Goal: Task Accomplishment & Management: Complete application form

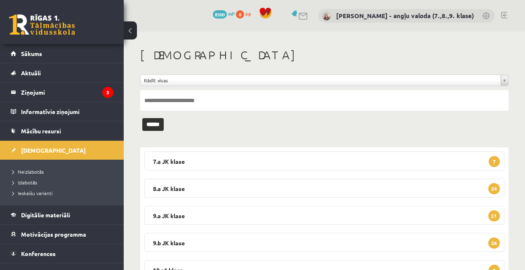
scroll to position [38, 0]
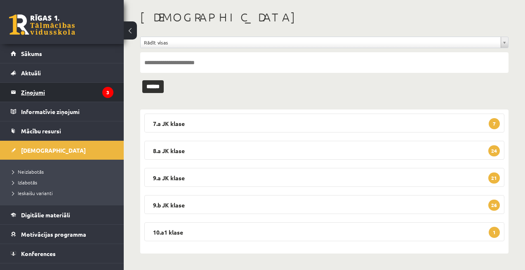
click at [35, 91] on legend "Ziņojumi 3" at bounding box center [67, 92] width 92 height 19
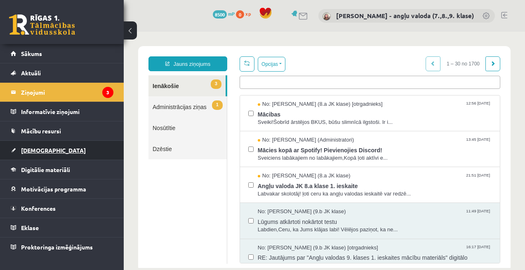
click at [44, 155] on link "[DEMOGRAPHIC_DATA]" at bounding box center [62, 150] width 103 height 19
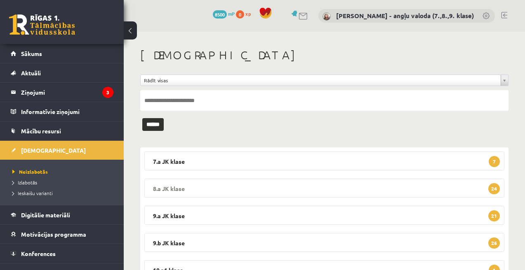
scroll to position [38, 0]
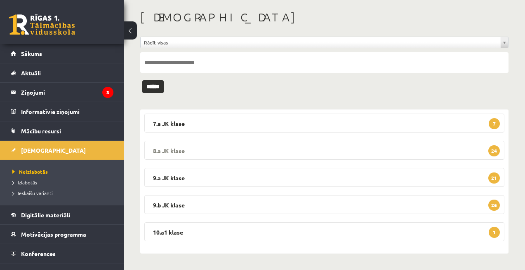
click at [216, 150] on legend "8.a JK klase 24" at bounding box center [324, 150] width 360 height 19
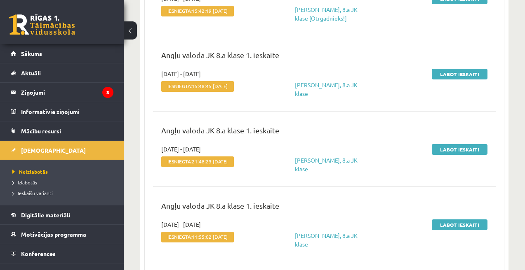
scroll to position [245, 0]
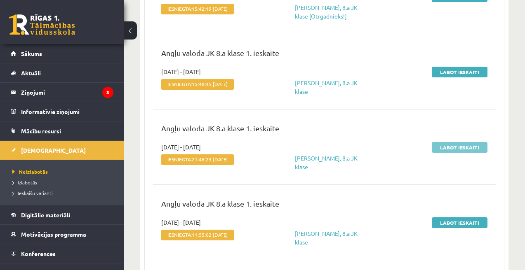
click at [462, 149] on link "Labot ieskaiti" at bounding box center [460, 147] width 56 height 11
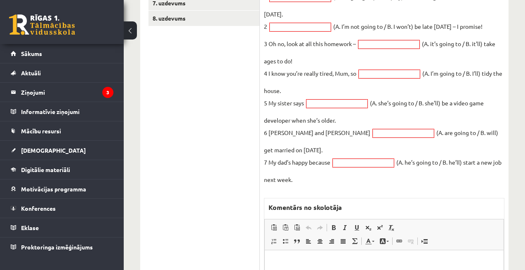
scroll to position [199, 0]
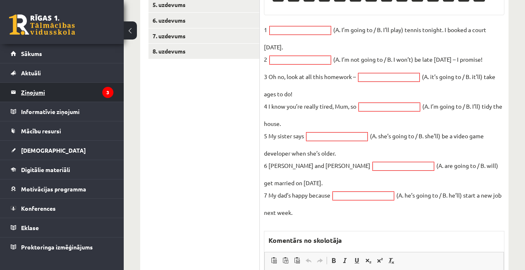
click at [36, 92] on legend "Ziņojumi 3" at bounding box center [67, 92] width 92 height 19
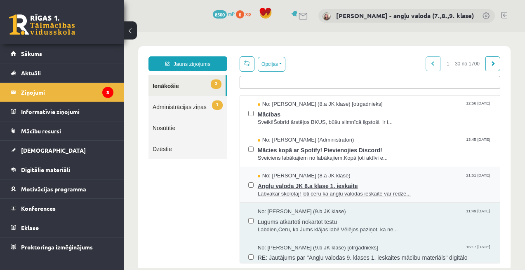
click at [289, 185] on span "Angļu valoda JK 8.a klase 1. ieskaite" at bounding box center [375, 185] width 234 height 10
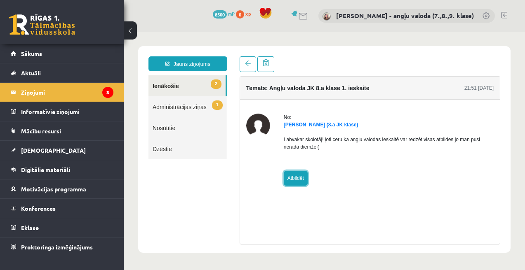
click at [299, 179] on link "Atbildēt" at bounding box center [296, 178] width 24 height 15
type input "**********"
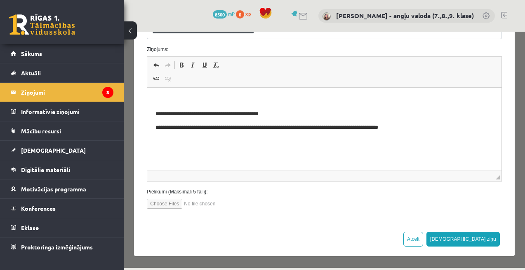
scroll to position [128, 0]
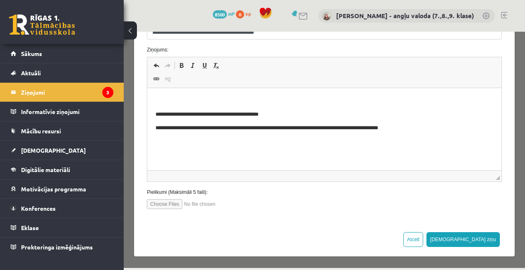
click at [162, 109] on body "**********" at bounding box center [323, 114] width 337 height 36
click at [158, 99] on p "Bagātinātā teksta redaktors, wiswyg-editor-47024752766360-1757930570-940" at bounding box center [323, 100] width 337 height 9
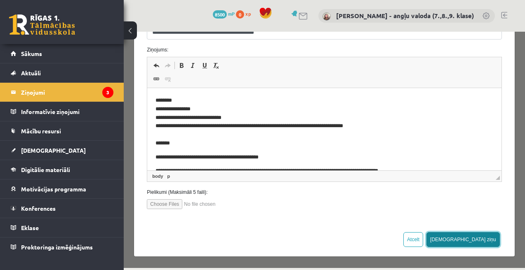
click at [485, 244] on button "[DEMOGRAPHIC_DATA] ziņu" at bounding box center [462, 239] width 73 height 15
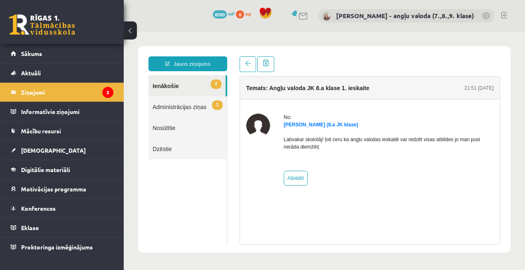
scroll to position [0, 0]
click at [36, 147] on span "[DEMOGRAPHIC_DATA]" at bounding box center [53, 150] width 65 height 7
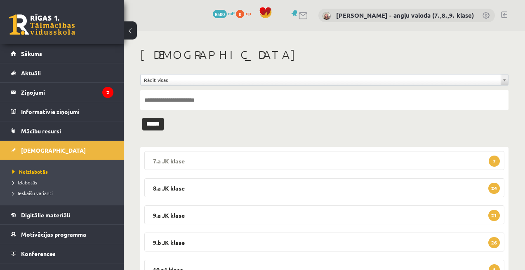
click at [307, 160] on legend "7.a JK klase 7" at bounding box center [324, 160] width 360 height 19
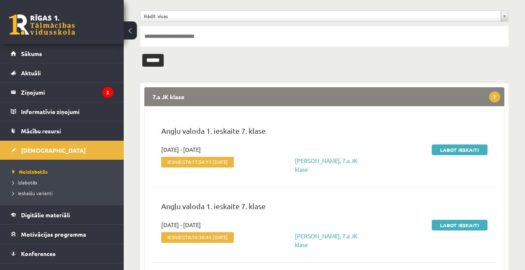
scroll to position [65, 0]
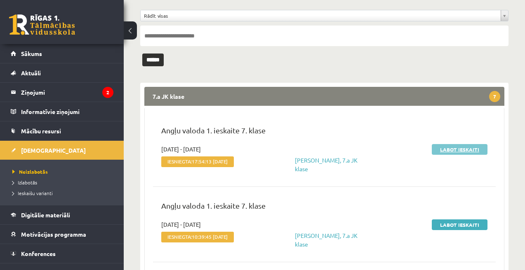
click at [461, 153] on link "Labot ieskaiti" at bounding box center [460, 149] width 56 height 11
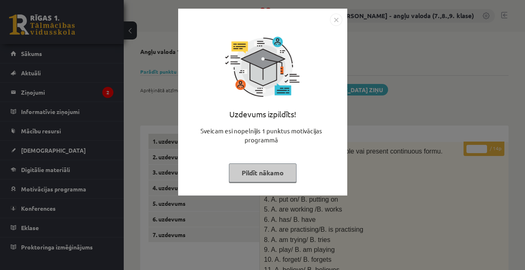
click at [262, 178] on button "Pildīt nākamo" at bounding box center [263, 173] width 68 height 19
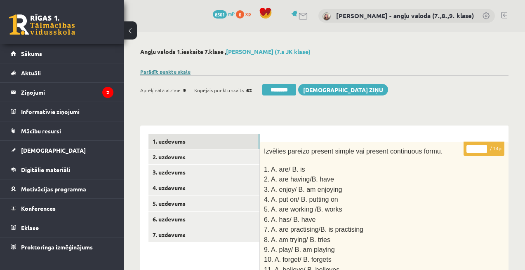
click at [160, 70] on link "Parādīt punktu skalu" at bounding box center [165, 71] width 50 height 7
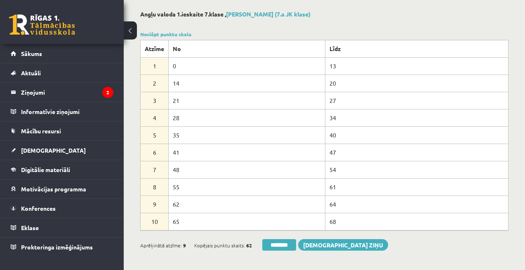
scroll to position [36, 0]
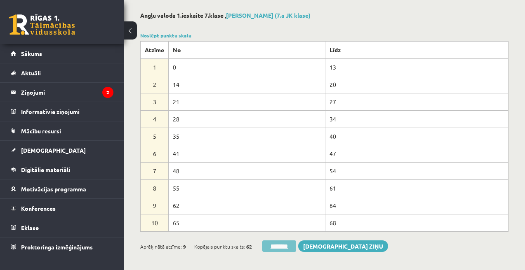
click at [271, 246] on input "********" at bounding box center [279, 247] width 34 height 12
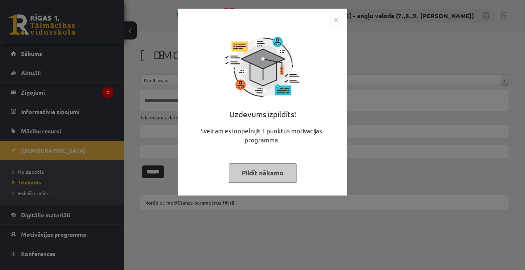
click at [270, 178] on button "Pildīt nākamo" at bounding box center [263, 173] width 68 height 19
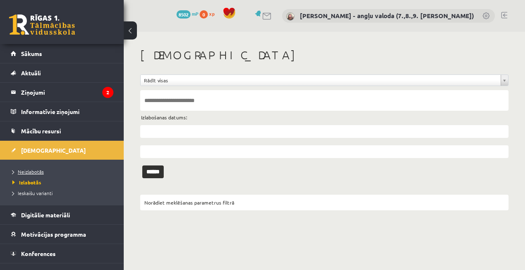
click at [24, 173] on span "Neizlabotās" at bounding box center [27, 172] width 31 height 7
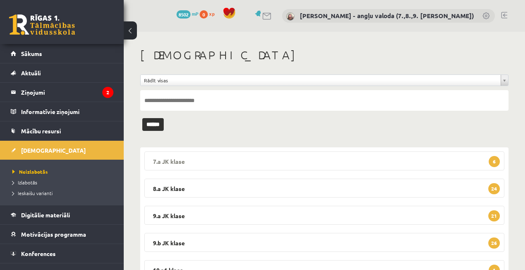
click at [217, 163] on legend "7.a JK klase 6" at bounding box center [324, 161] width 360 height 19
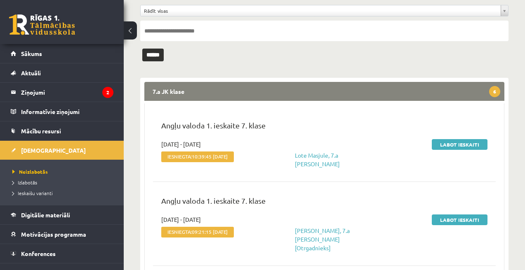
scroll to position [79, 0]
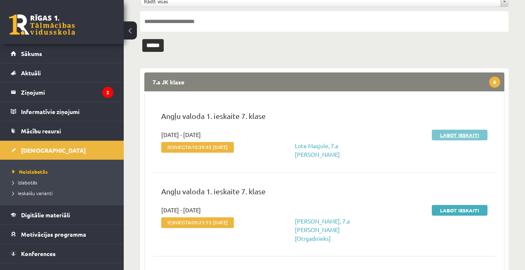
click at [455, 137] on link "Labot ieskaiti" at bounding box center [460, 135] width 56 height 11
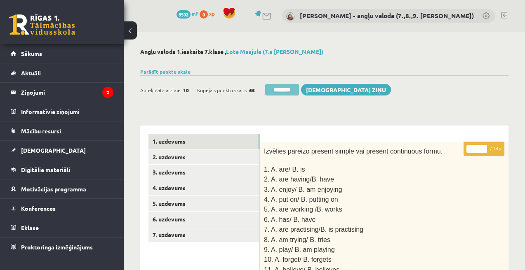
click at [272, 92] on input "********" at bounding box center [282, 90] width 34 height 12
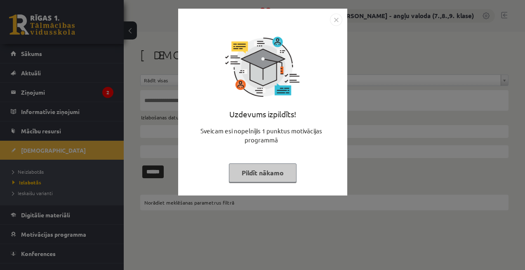
click at [253, 171] on button "Pildīt nākamo" at bounding box center [263, 173] width 68 height 19
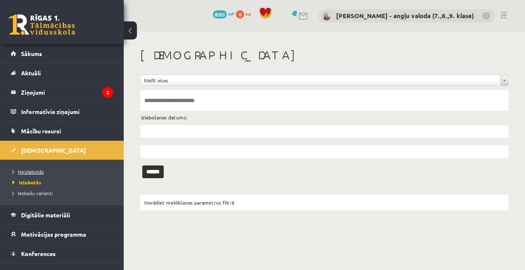
click at [27, 173] on span "Neizlabotās" at bounding box center [27, 172] width 31 height 7
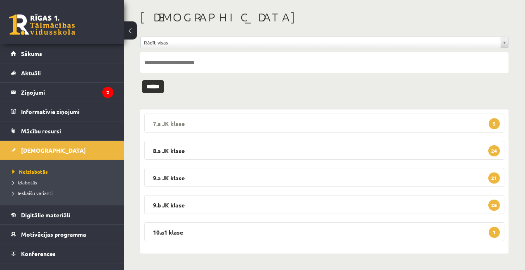
click at [273, 122] on legend "7.a JK klase 5" at bounding box center [324, 123] width 360 height 19
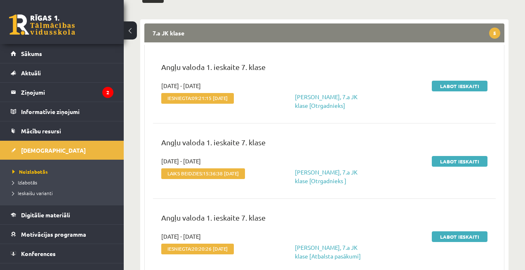
scroll to position [129, 0]
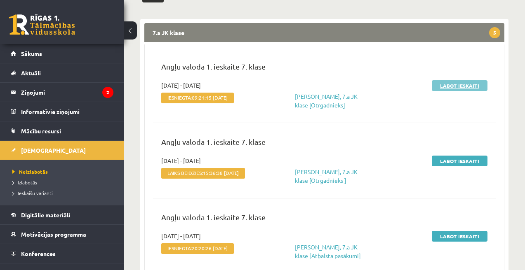
click at [458, 85] on link "Labot ieskaiti" at bounding box center [460, 85] width 56 height 11
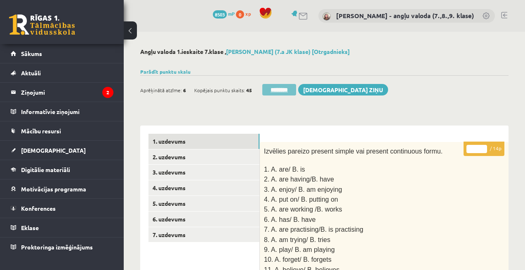
click at [274, 89] on input "********" at bounding box center [279, 90] width 34 height 12
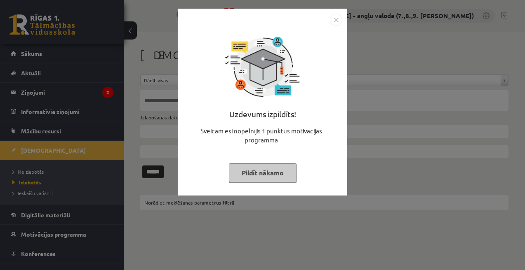
click at [239, 170] on button "Pildīt nākamo" at bounding box center [263, 173] width 68 height 19
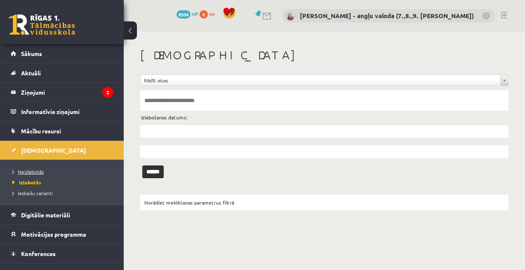
click at [37, 170] on span "Neizlabotās" at bounding box center [27, 172] width 31 height 7
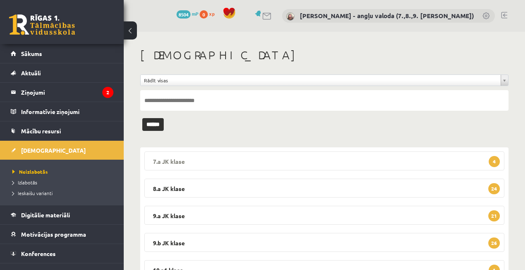
click at [174, 164] on legend "7.a JK klase 4" at bounding box center [324, 161] width 360 height 19
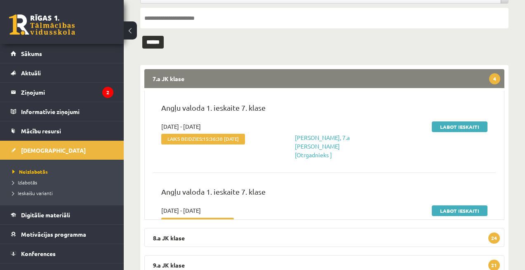
scroll to position [108, 0]
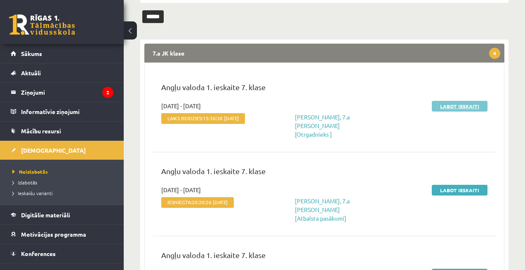
click at [460, 107] on link "Labot ieskaiti" at bounding box center [460, 106] width 56 height 11
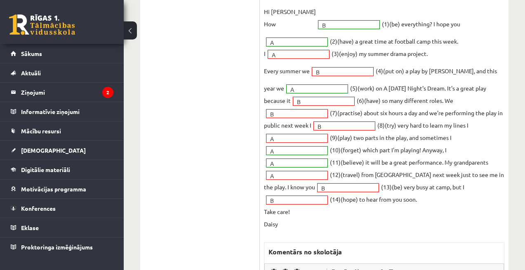
scroll to position [539, 0]
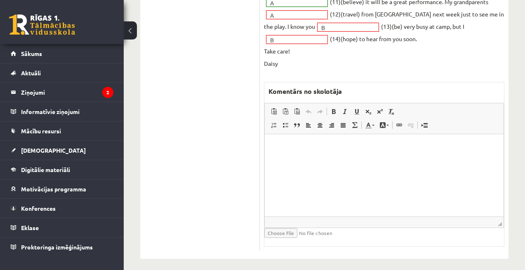
click at [303, 160] on html at bounding box center [384, 146] width 239 height 25
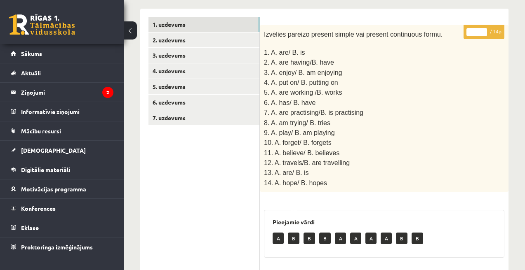
scroll to position [0, 0]
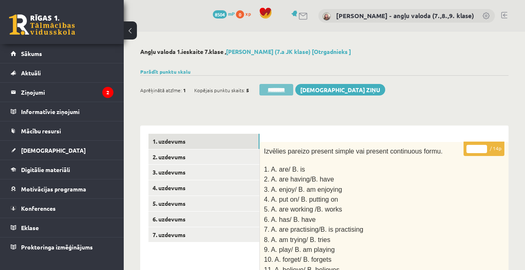
click at [279, 90] on input "********" at bounding box center [276, 90] width 34 height 12
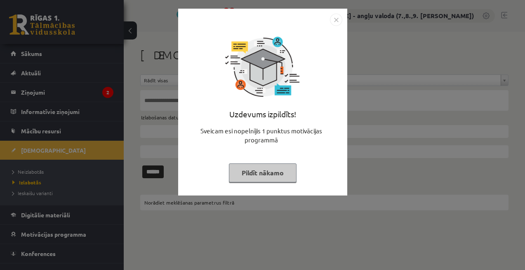
click at [264, 171] on button "Pildīt nākamo" at bounding box center [263, 173] width 68 height 19
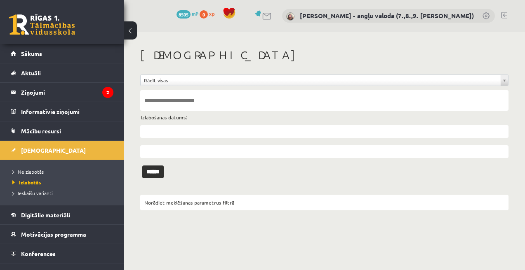
click at [31, 178] on li "Izlabotās" at bounding box center [63, 182] width 103 height 11
click at [31, 175] on link "Neizlabotās" at bounding box center [63, 171] width 103 height 7
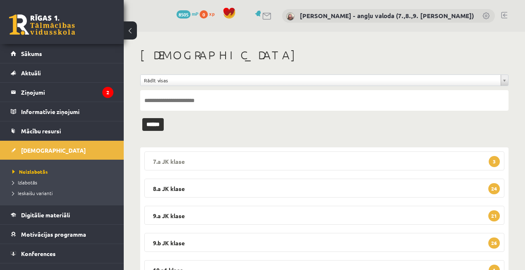
click at [259, 164] on legend "7.a JK klase 3" at bounding box center [324, 161] width 360 height 19
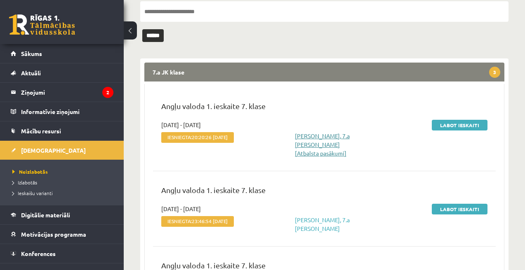
scroll to position [98, 0]
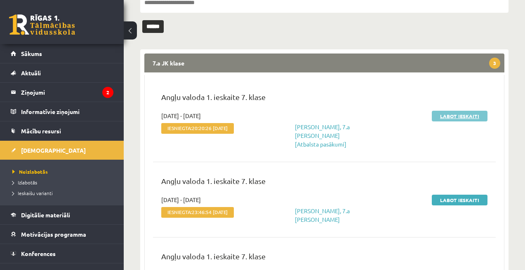
click at [461, 114] on link "Labot ieskaiti" at bounding box center [460, 116] width 56 height 11
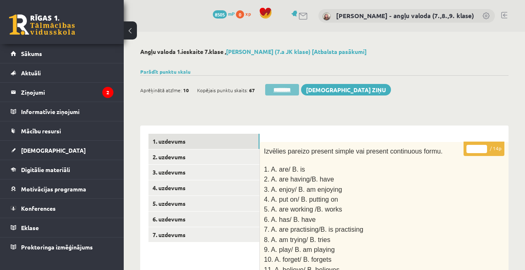
click at [293, 86] on input "********" at bounding box center [282, 90] width 34 height 12
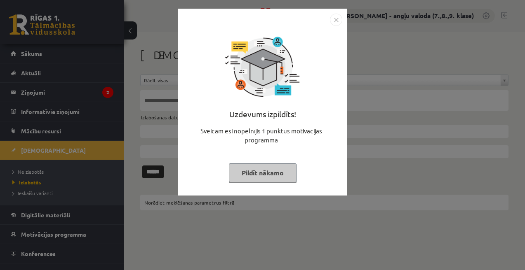
click at [265, 171] on button "Pildīt nākamo" at bounding box center [263, 173] width 68 height 19
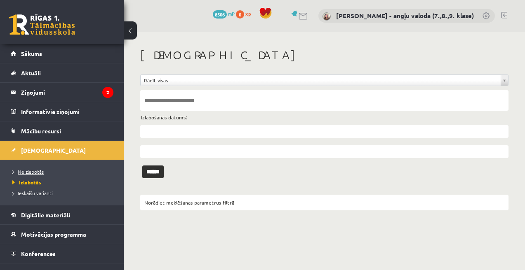
click at [32, 172] on span "Neizlabotās" at bounding box center [27, 172] width 31 height 7
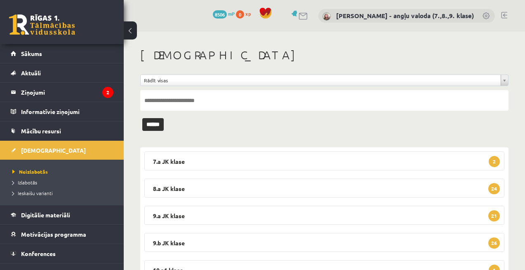
click at [267, 164] on legend "7.a JK klase 2" at bounding box center [324, 161] width 360 height 19
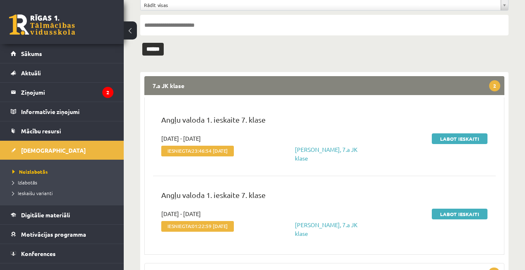
scroll to position [85, 0]
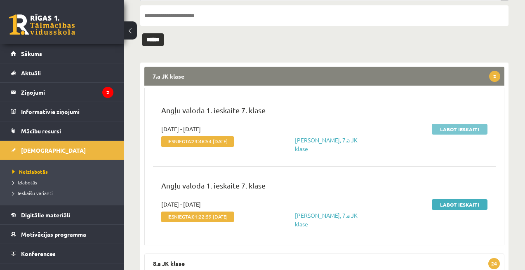
click at [461, 129] on link "Labot ieskaiti" at bounding box center [460, 129] width 56 height 11
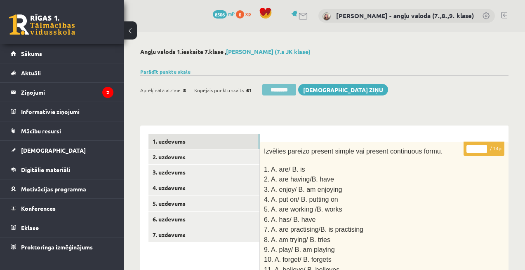
click at [282, 88] on input "********" at bounding box center [279, 90] width 34 height 12
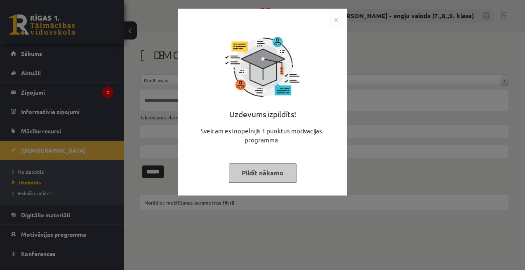
click at [263, 176] on button "Pildīt nākamo" at bounding box center [263, 173] width 68 height 19
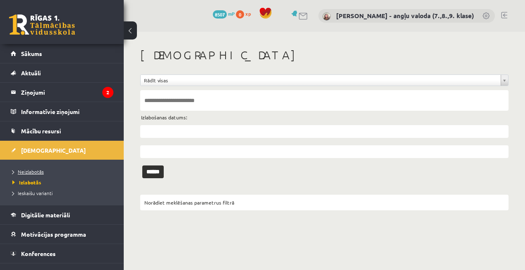
click at [35, 169] on span "Neizlabotās" at bounding box center [27, 172] width 31 height 7
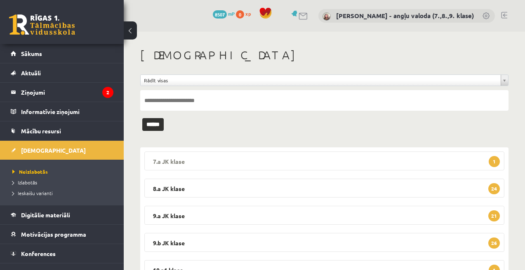
click at [230, 159] on legend "7.a JK klase 1" at bounding box center [324, 161] width 360 height 19
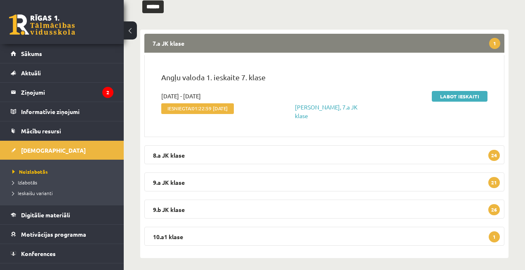
scroll to position [122, 0]
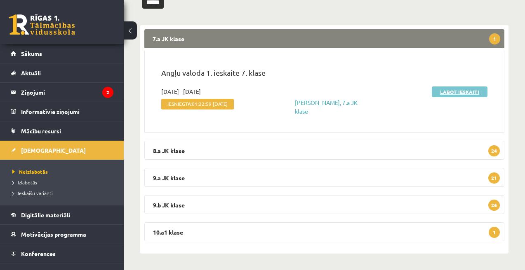
click at [456, 94] on link "Labot ieskaiti" at bounding box center [460, 92] width 56 height 11
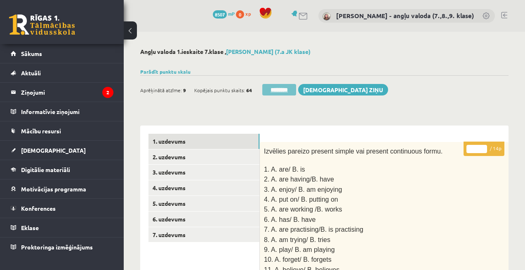
click at [282, 92] on input "********" at bounding box center [279, 90] width 34 height 12
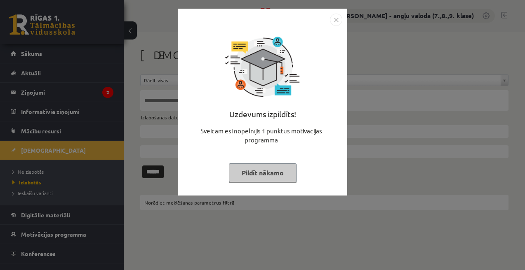
click at [261, 171] on button "Pildīt nākamo" at bounding box center [263, 173] width 68 height 19
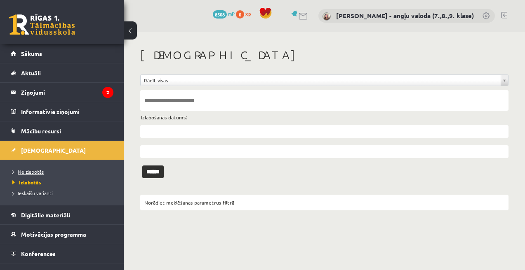
click at [27, 172] on span "Neizlabotās" at bounding box center [27, 172] width 31 height 7
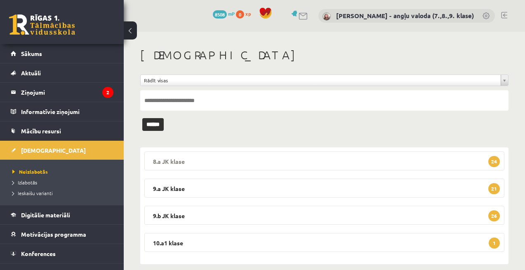
click at [232, 158] on legend "8.a JK klase 24" at bounding box center [324, 161] width 360 height 19
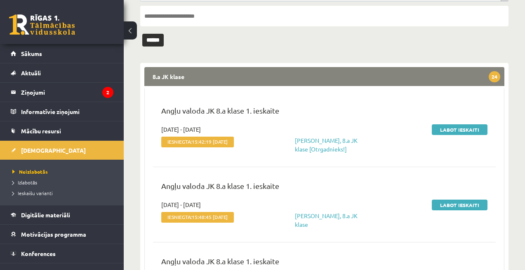
scroll to position [127, 0]
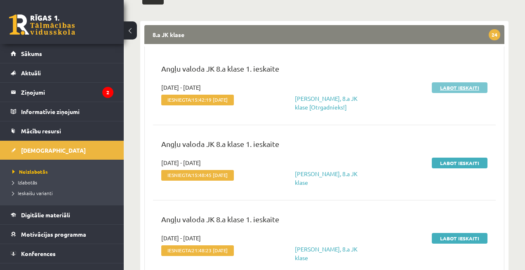
click at [461, 86] on link "Labot ieskaiti" at bounding box center [460, 87] width 56 height 11
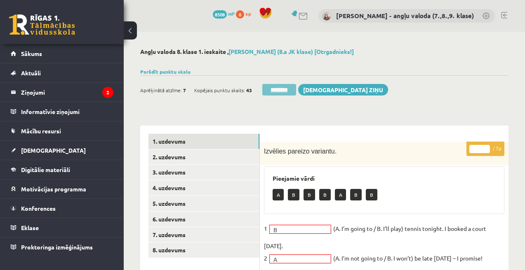
click at [275, 89] on input "********" at bounding box center [279, 90] width 34 height 12
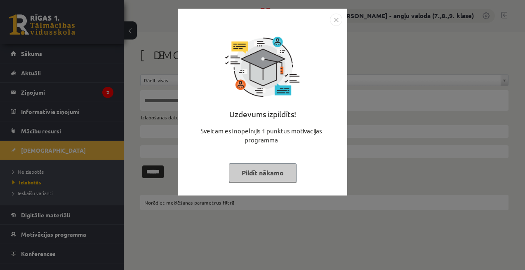
click at [263, 167] on button "Pildīt nākamo" at bounding box center [263, 173] width 68 height 19
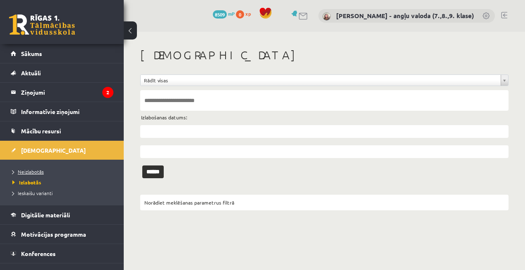
click at [26, 172] on span "Neizlabotās" at bounding box center [27, 172] width 31 height 7
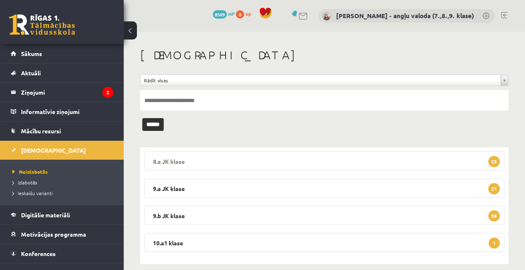
click at [310, 160] on legend "8.a JK klase 23" at bounding box center [324, 161] width 360 height 19
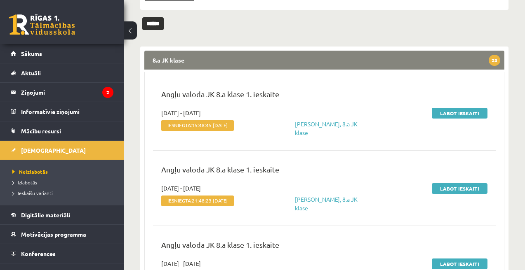
scroll to position [107, 0]
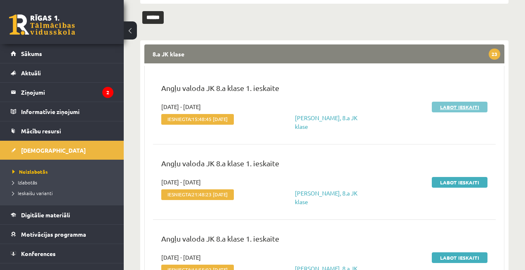
click at [457, 106] on link "Labot ieskaiti" at bounding box center [460, 107] width 56 height 11
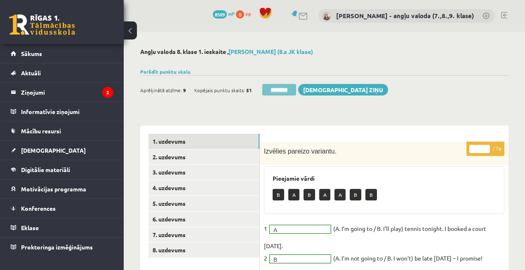
click at [275, 90] on input "********" at bounding box center [279, 90] width 34 height 12
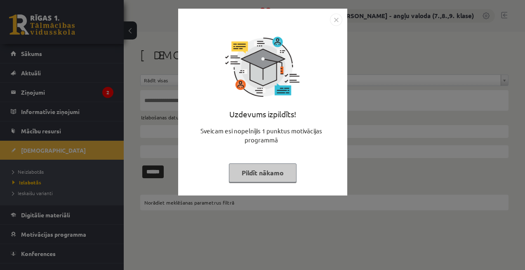
click at [250, 176] on button "Pildīt nākamo" at bounding box center [263, 173] width 68 height 19
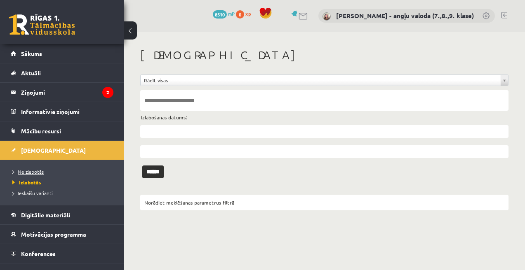
click at [28, 172] on span "Neizlabotās" at bounding box center [27, 172] width 31 height 7
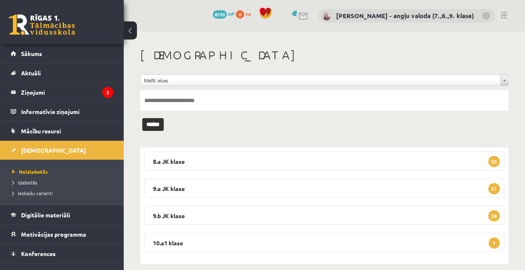
scroll to position [11, 0]
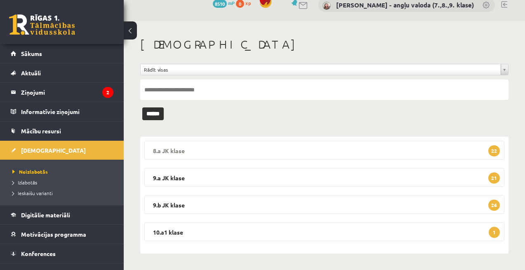
click at [285, 148] on legend "8.a JK klase 22" at bounding box center [324, 150] width 360 height 19
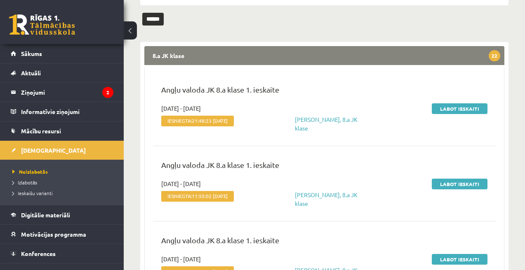
scroll to position [114, 0]
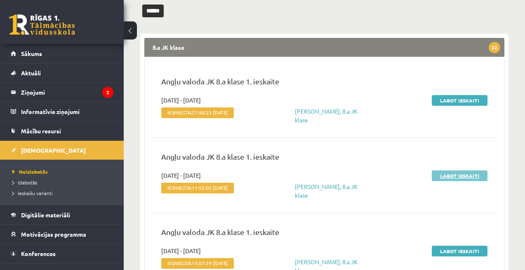
click at [461, 176] on link "Labot ieskaiti" at bounding box center [460, 176] width 56 height 11
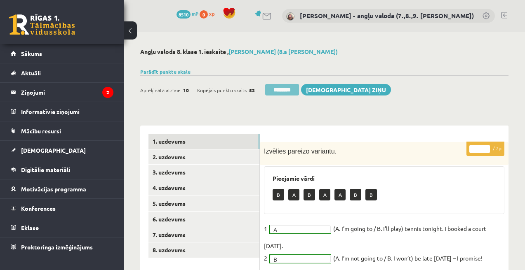
click at [293, 88] on input "********" at bounding box center [282, 90] width 34 height 12
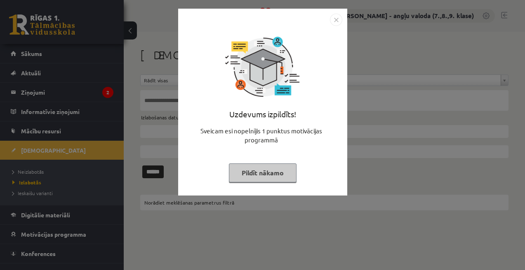
click at [251, 171] on button "Pildīt nākamo" at bounding box center [263, 173] width 68 height 19
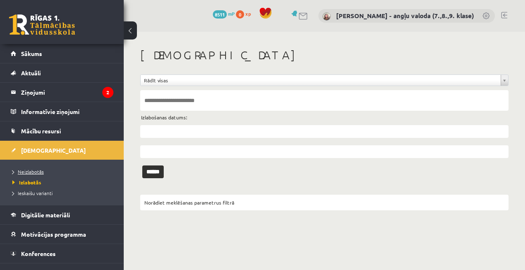
click at [31, 169] on span "Neizlabotās" at bounding box center [27, 172] width 31 height 7
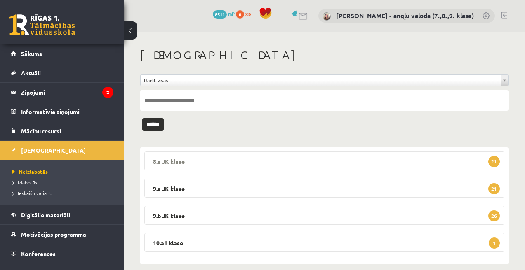
click at [243, 161] on legend "8.a JK klase 21" at bounding box center [324, 161] width 360 height 19
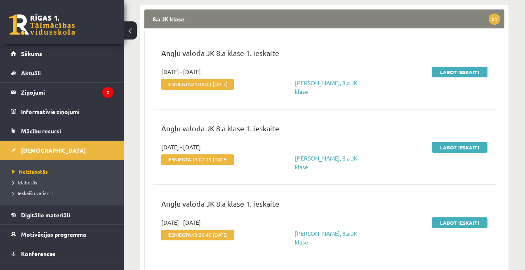
scroll to position [153, 0]
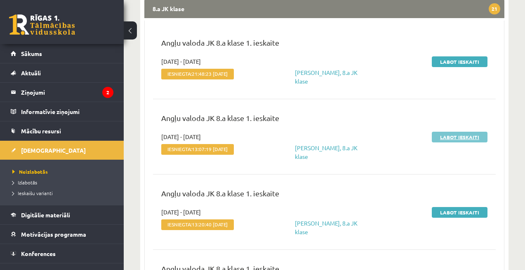
click at [460, 140] on link "Labot ieskaiti" at bounding box center [460, 137] width 56 height 11
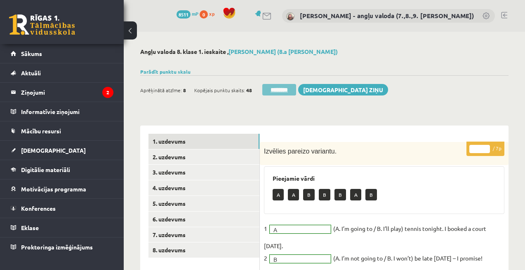
click at [279, 92] on input "********" at bounding box center [279, 90] width 34 height 12
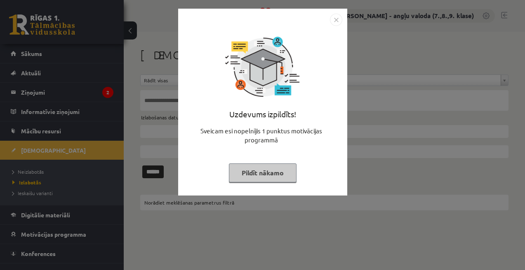
click at [263, 171] on button "Pildīt nākamo" at bounding box center [263, 173] width 68 height 19
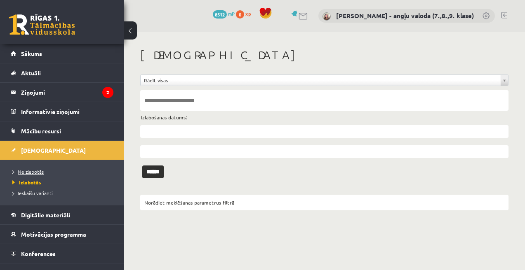
click at [23, 168] on link "Neizlabotās" at bounding box center [63, 171] width 103 height 7
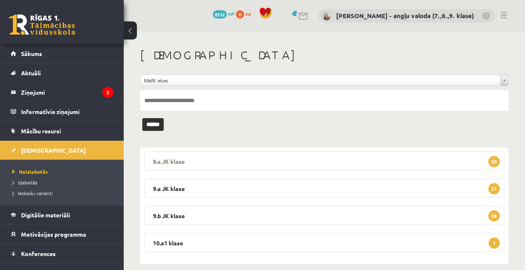
click at [309, 158] on legend "8.a JK klase 20" at bounding box center [324, 161] width 360 height 19
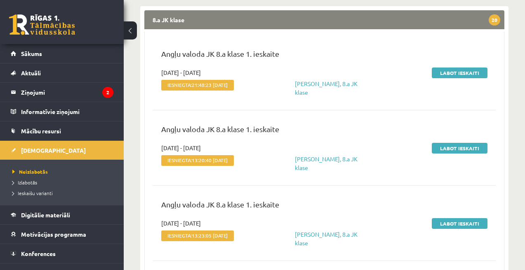
scroll to position [150, 0]
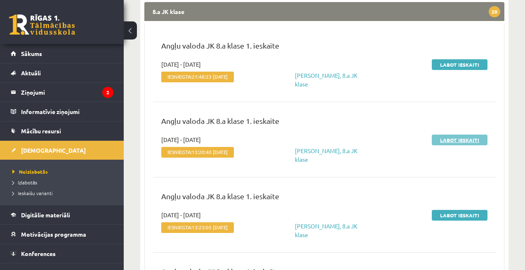
click at [455, 143] on link "Labot ieskaiti" at bounding box center [460, 140] width 56 height 11
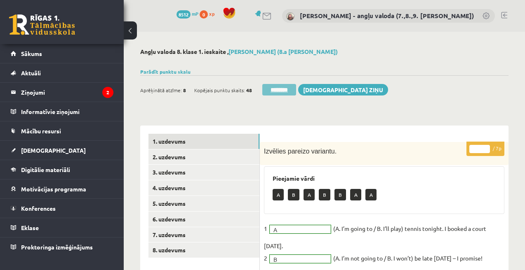
click at [275, 88] on input "********" at bounding box center [279, 90] width 34 height 12
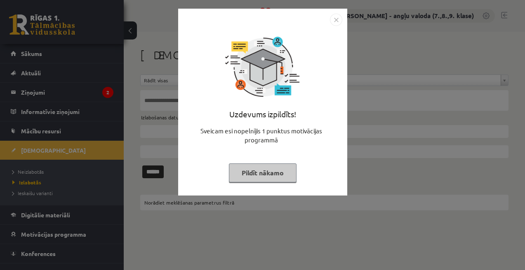
click at [275, 172] on button "Pildīt nākamo" at bounding box center [263, 173] width 68 height 19
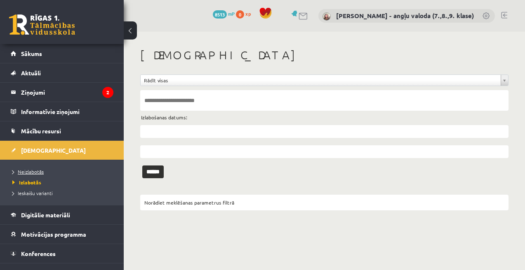
click at [33, 171] on span "Neizlabotās" at bounding box center [27, 172] width 31 height 7
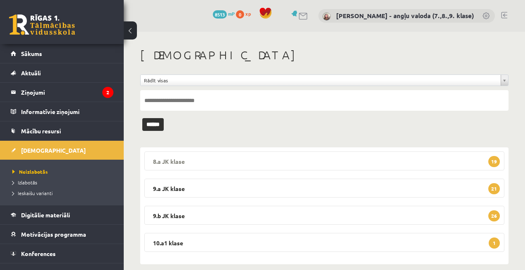
click at [367, 163] on legend "8.a JK klase 19" at bounding box center [324, 161] width 360 height 19
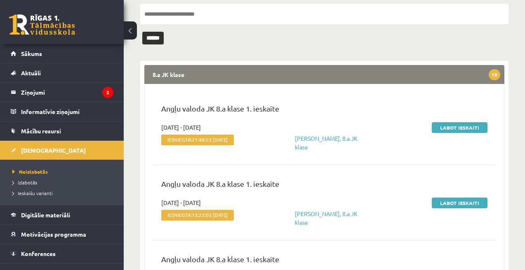
scroll to position [87, 0]
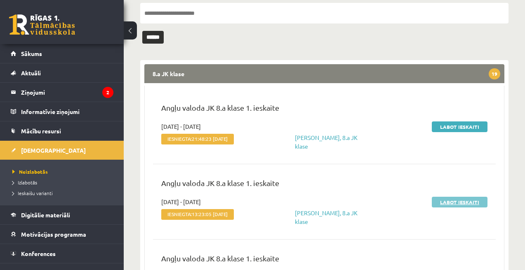
click at [455, 205] on link "Labot ieskaiti" at bounding box center [460, 202] width 56 height 11
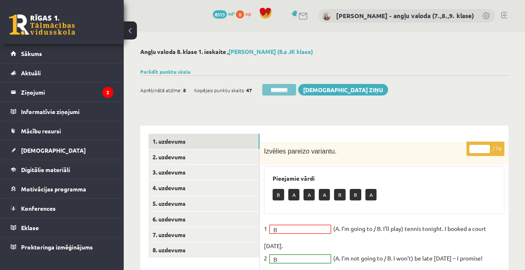
click at [287, 91] on input "********" at bounding box center [279, 90] width 34 height 12
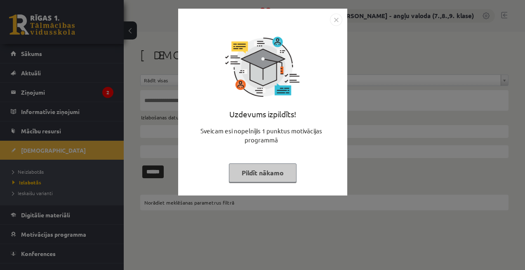
click at [272, 175] on button "Pildīt nākamo" at bounding box center [263, 173] width 68 height 19
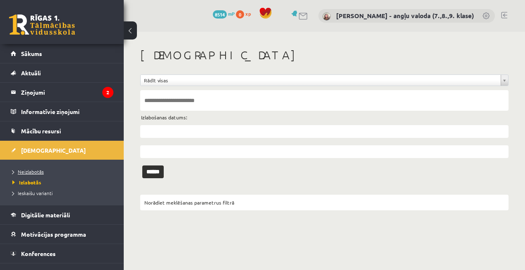
click at [35, 171] on span "Neizlabotās" at bounding box center [27, 172] width 31 height 7
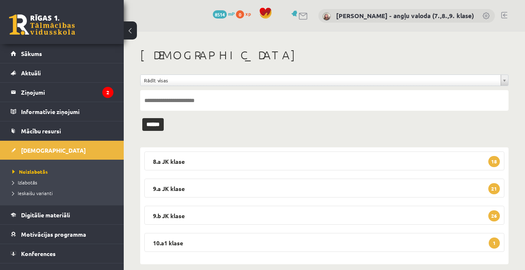
scroll to position [11, 0]
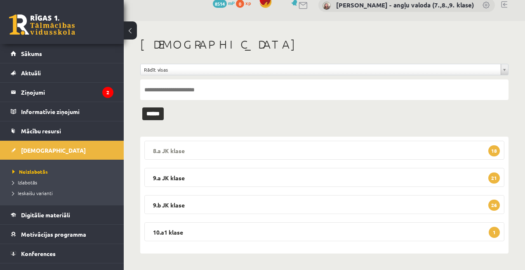
click at [326, 149] on legend "8.a JK klase 18" at bounding box center [324, 150] width 360 height 19
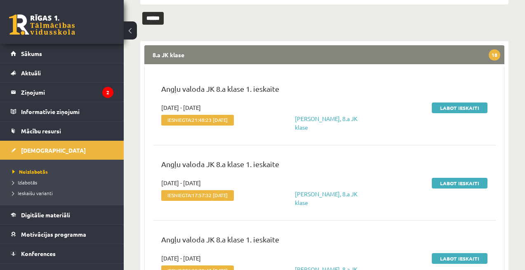
scroll to position [122, 0]
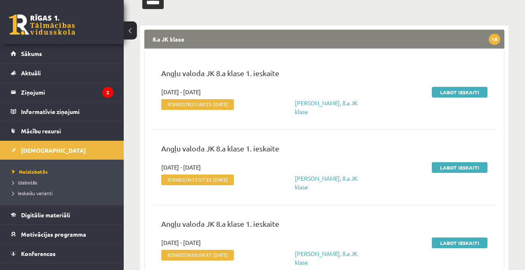
click at [462, 172] on div "Labot ieskaiti" at bounding box center [436, 177] width 113 height 28
click at [455, 167] on link "Labot ieskaiti" at bounding box center [460, 167] width 56 height 11
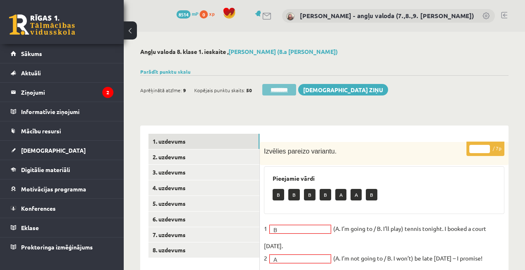
click at [278, 87] on input "********" at bounding box center [279, 90] width 34 height 12
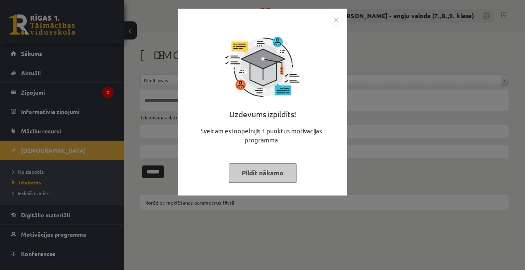
click at [251, 175] on button "Pildīt nākamo" at bounding box center [263, 173] width 68 height 19
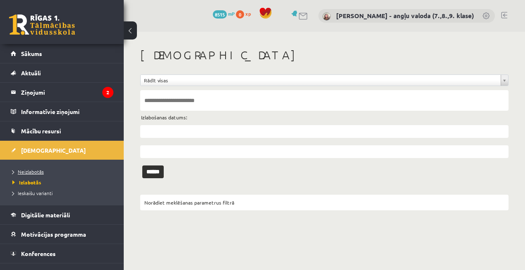
click at [29, 173] on span "Neizlabotās" at bounding box center [27, 172] width 31 height 7
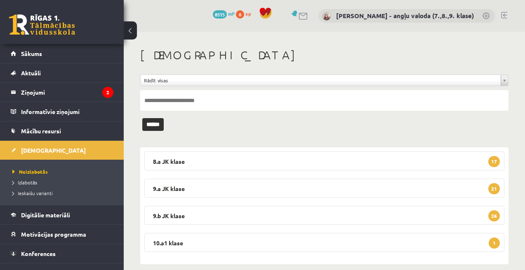
scroll to position [11, 0]
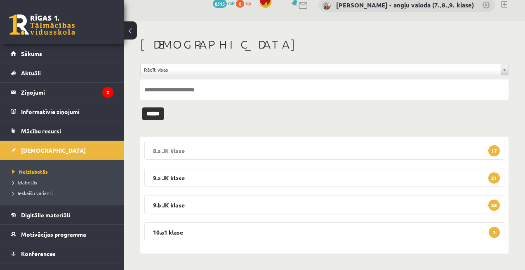
click at [292, 148] on legend "8.a JK klase 17" at bounding box center [324, 150] width 360 height 19
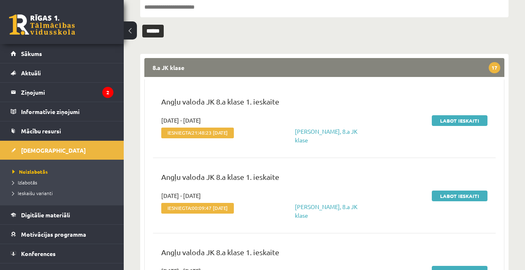
scroll to position [116, 0]
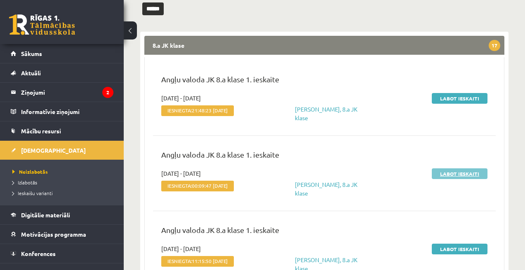
click at [459, 175] on link "Labot ieskaiti" at bounding box center [460, 174] width 56 height 11
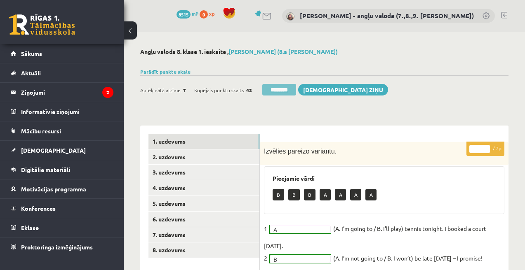
click at [283, 86] on input "********" at bounding box center [279, 90] width 34 height 12
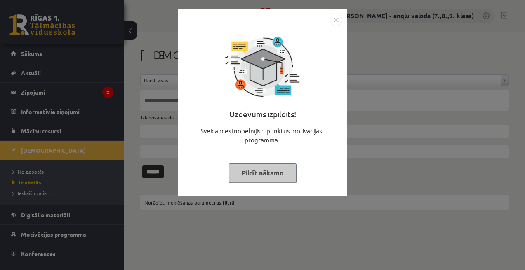
click at [260, 170] on button "Pildīt nākamo" at bounding box center [263, 173] width 68 height 19
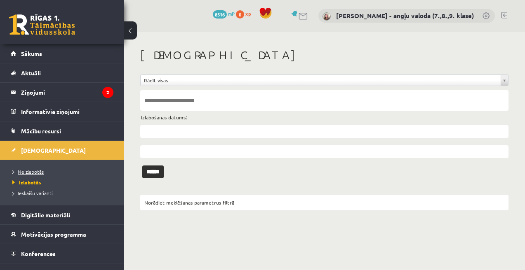
click at [23, 173] on span "Neizlabotās" at bounding box center [27, 172] width 31 height 7
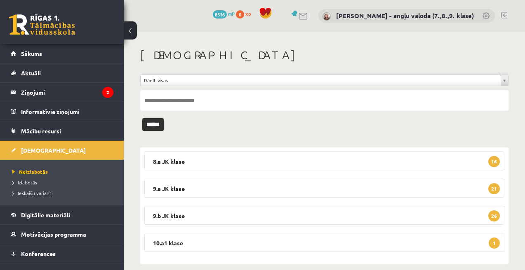
scroll to position [11, 0]
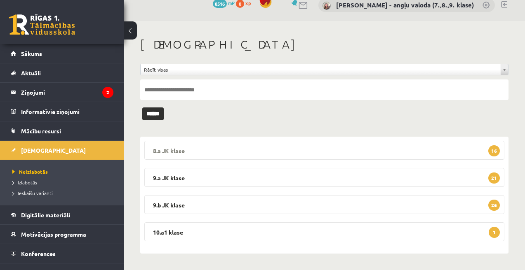
click at [275, 157] on legend "8.a JK klase 16" at bounding box center [324, 150] width 360 height 19
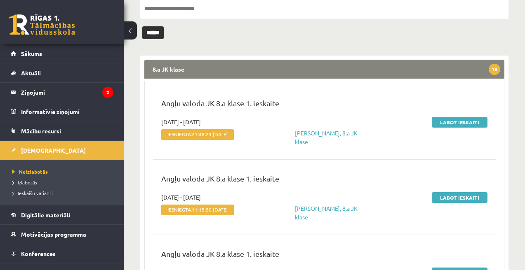
scroll to position [106, 0]
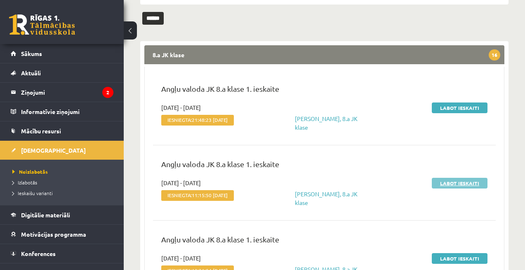
click at [453, 182] on link "Labot ieskaiti" at bounding box center [460, 183] width 56 height 11
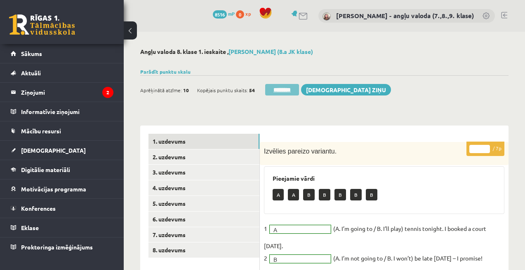
click at [281, 87] on input "********" at bounding box center [282, 90] width 34 height 12
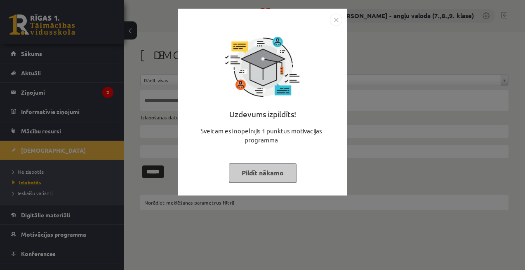
click at [269, 174] on button "Pildīt nākamo" at bounding box center [263, 173] width 68 height 19
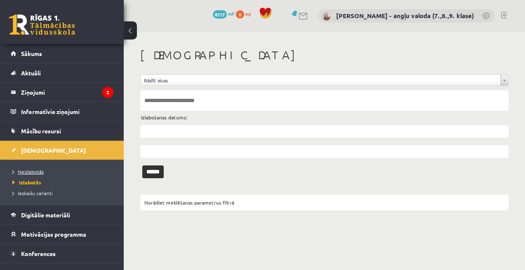
click at [33, 170] on span "Neizlabotās" at bounding box center [27, 172] width 31 height 7
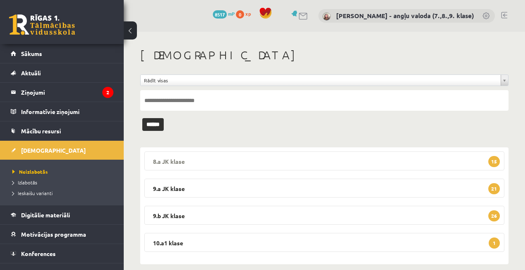
click at [336, 159] on legend "8.a JK klase 15" at bounding box center [324, 161] width 360 height 19
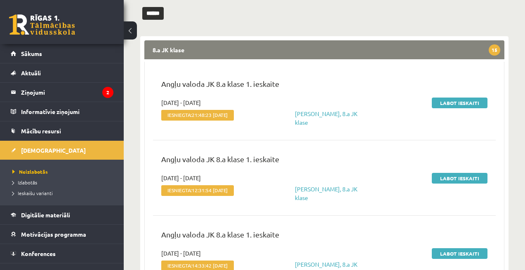
scroll to position [122, 0]
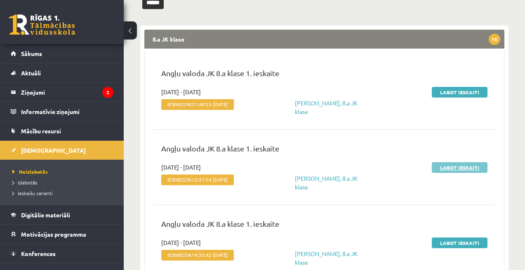
click at [456, 168] on link "Labot ieskaiti" at bounding box center [460, 167] width 56 height 11
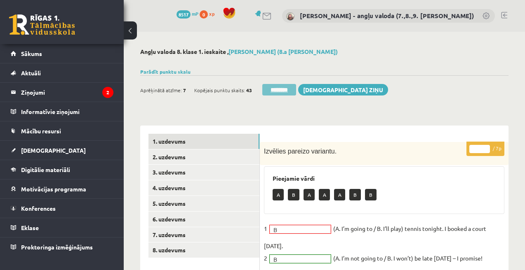
click at [280, 90] on input "********" at bounding box center [279, 90] width 34 height 12
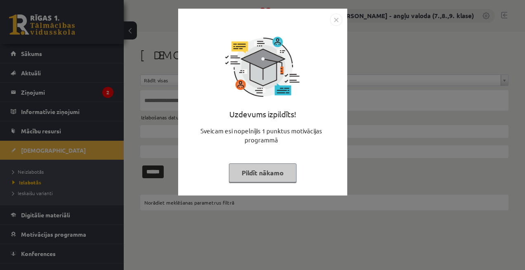
click at [265, 174] on button "Pildīt nākamo" at bounding box center [263, 173] width 68 height 19
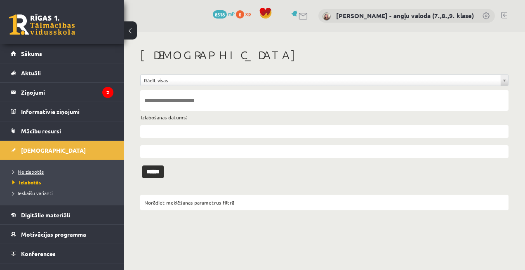
click at [37, 169] on span "Neizlabotās" at bounding box center [27, 172] width 31 height 7
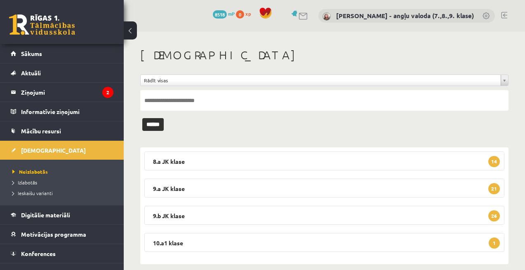
click at [256, 166] on legend "8.a JK klase 14" at bounding box center [324, 161] width 360 height 19
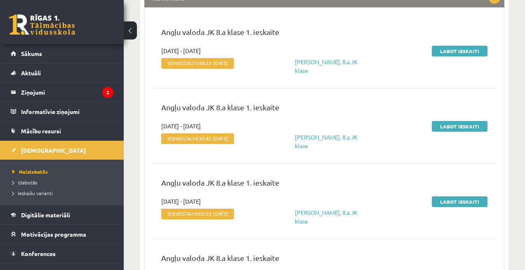
scroll to position [166, 0]
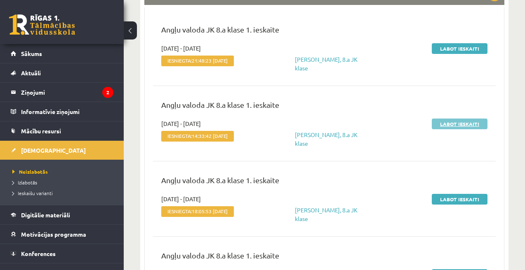
click at [462, 123] on link "Labot ieskaiti" at bounding box center [460, 124] width 56 height 11
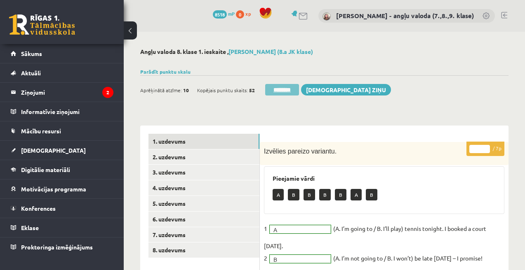
click at [295, 93] on input "********" at bounding box center [282, 90] width 34 height 12
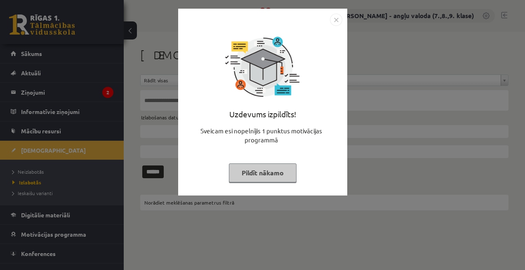
click at [250, 174] on button "Pildīt nākamo" at bounding box center [263, 173] width 68 height 19
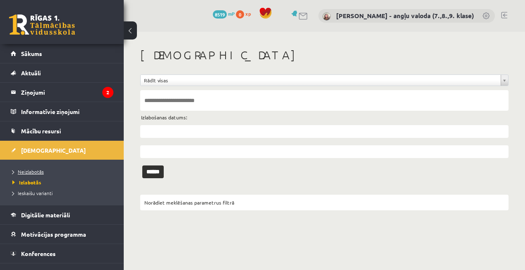
click at [22, 173] on span "Neizlabotās" at bounding box center [27, 172] width 31 height 7
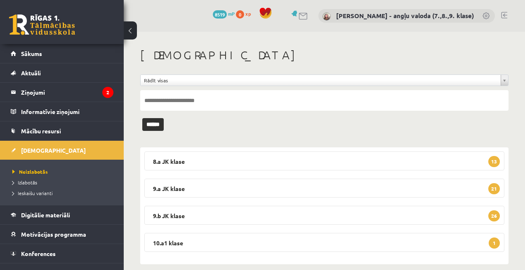
scroll to position [11, 0]
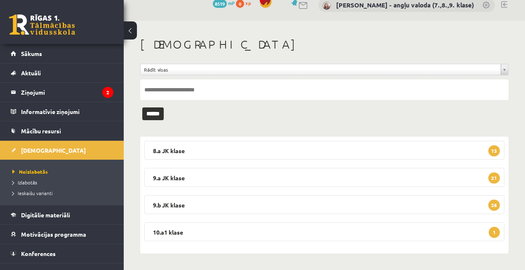
click at [284, 144] on legend "8.a JK klase 13" at bounding box center [324, 150] width 360 height 19
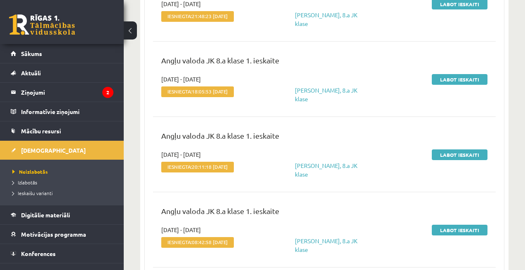
scroll to position [209, 0]
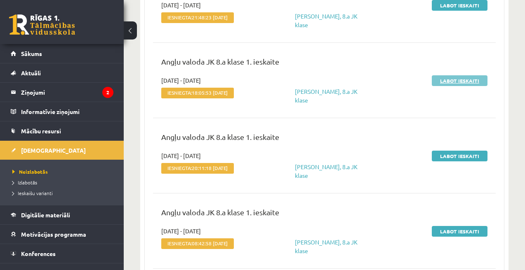
click at [457, 83] on link "Labot ieskaiti" at bounding box center [460, 80] width 56 height 11
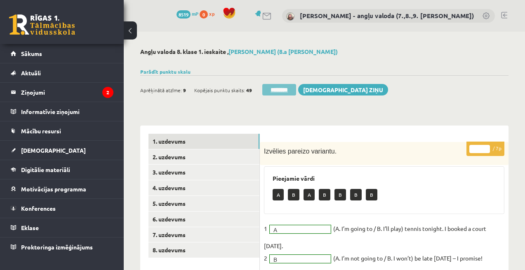
click at [270, 87] on input "********" at bounding box center [279, 90] width 34 height 12
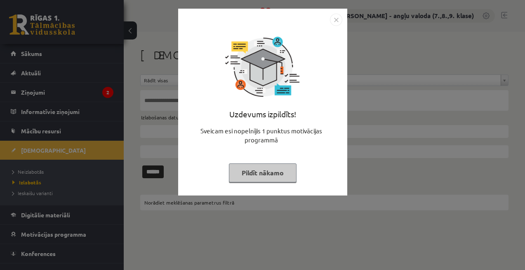
click at [270, 167] on button "Pildīt nākamo" at bounding box center [263, 173] width 68 height 19
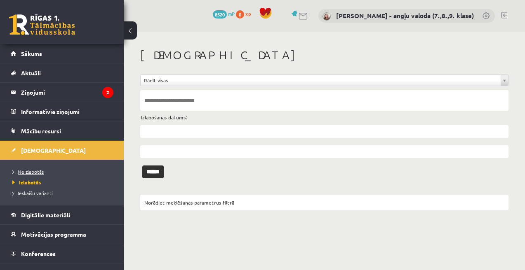
click at [32, 170] on span "Neizlabotās" at bounding box center [27, 172] width 31 height 7
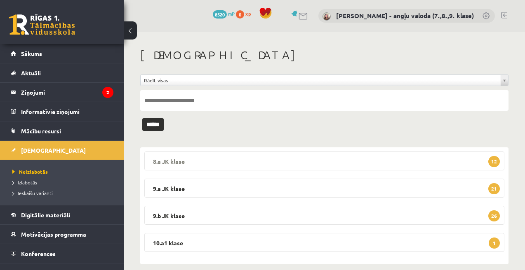
click at [313, 156] on legend "8.a JK klase 12" at bounding box center [324, 161] width 360 height 19
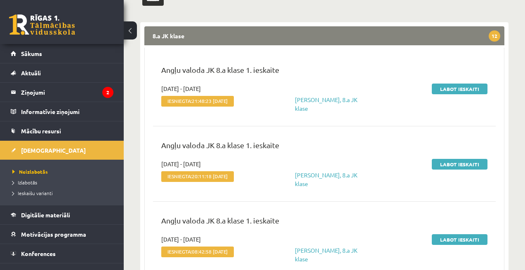
scroll to position [127, 0]
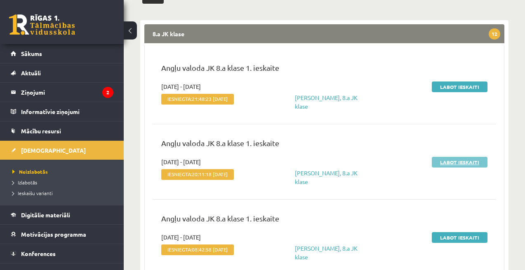
click at [458, 160] on link "Labot ieskaiti" at bounding box center [460, 162] width 56 height 11
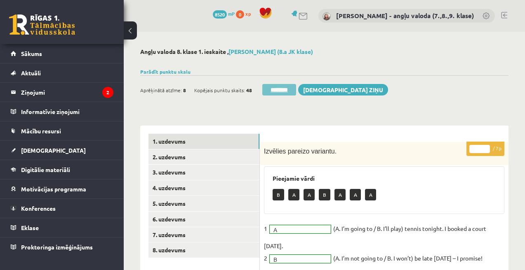
click at [284, 93] on input "********" at bounding box center [279, 90] width 34 height 12
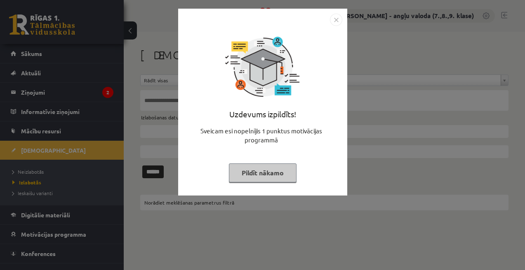
click at [270, 174] on button "Pildīt nākamo" at bounding box center [263, 173] width 68 height 19
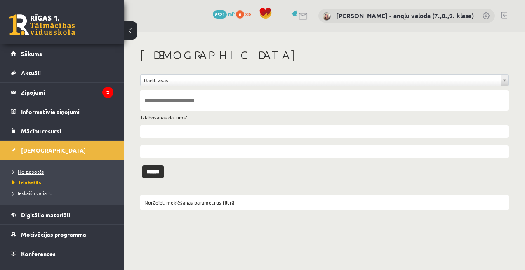
click at [23, 169] on span "Neizlabotās" at bounding box center [27, 172] width 31 height 7
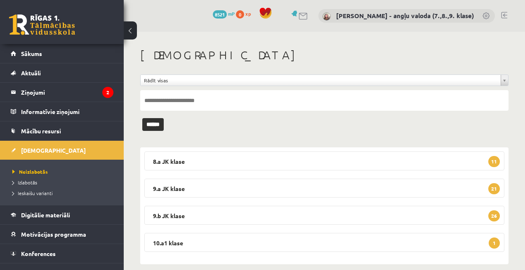
scroll to position [11, 0]
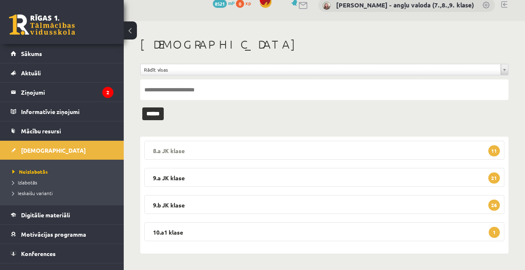
click at [307, 146] on legend "8.a JK klase 11" at bounding box center [324, 150] width 360 height 19
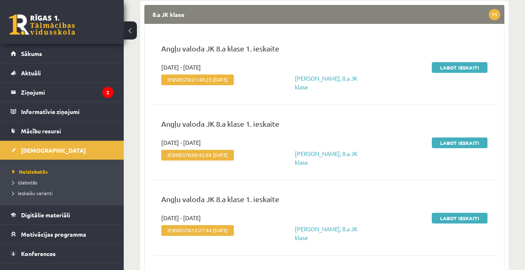
scroll to position [153, 0]
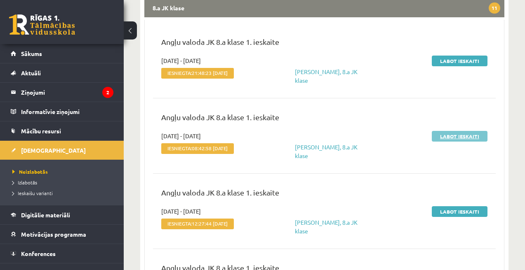
click at [455, 139] on link "Labot ieskaiti" at bounding box center [460, 136] width 56 height 11
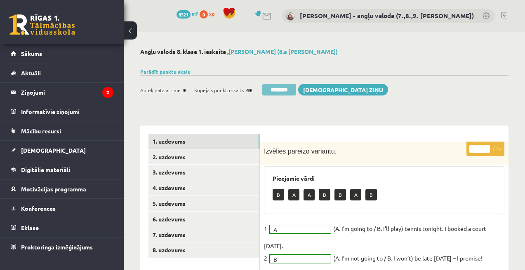
click at [277, 91] on input "********" at bounding box center [279, 90] width 34 height 12
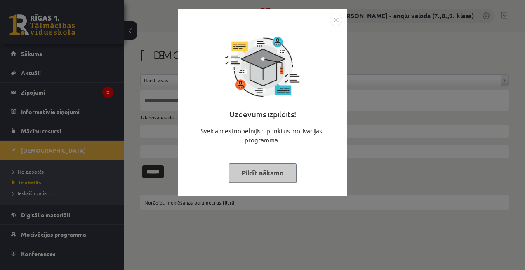
click at [263, 171] on button "Pildīt nākamo" at bounding box center [263, 173] width 68 height 19
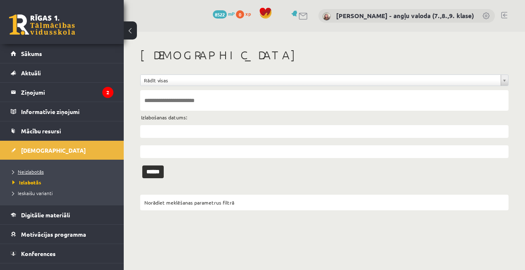
click at [36, 172] on span "Neizlabotās" at bounding box center [27, 172] width 31 height 7
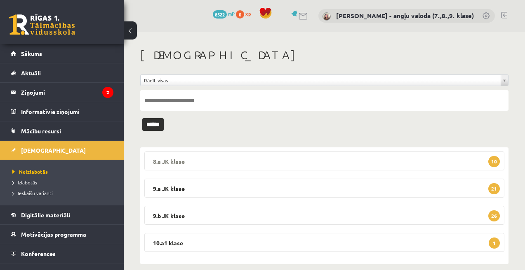
click at [445, 162] on legend "8.a JK klase 10" at bounding box center [324, 161] width 360 height 19
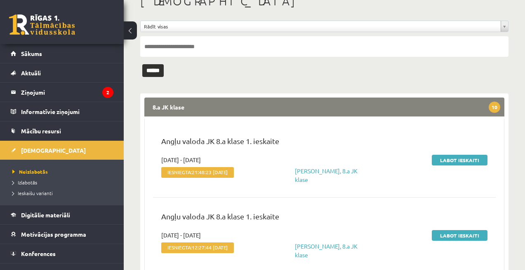
scroll to position [118, 0]
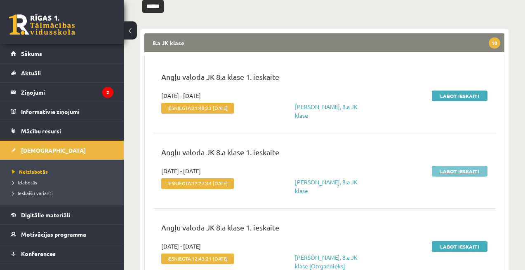
click at [453, 171] on link "Labot ieskaiti" at bounding box center [460, 171] width 56 height 11
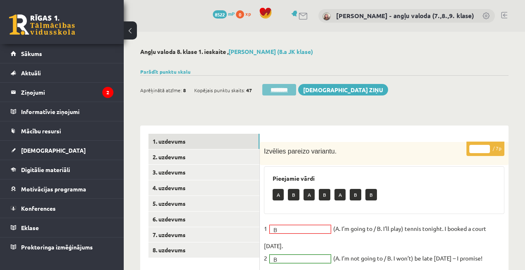
click at [284, 90] on input "********" at bounding box center [279, 90] width 34 height 12
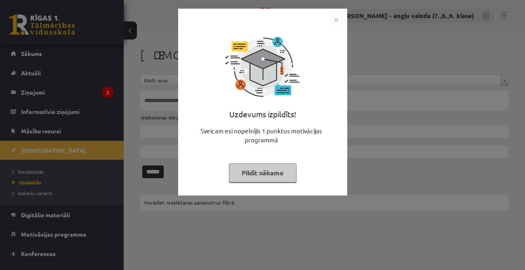
click at [264, 177] on button "Pildīt nākamo" at bounding box center [263, 173] width 68 height 19
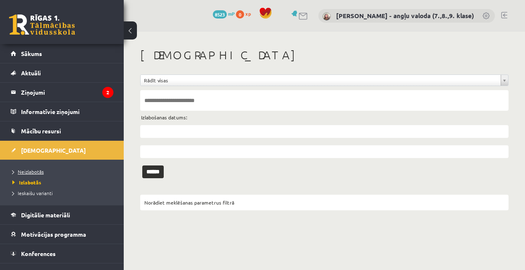
click at [28, 175] on link "Neizlabotās" at bounding box center [63, 171] width 103 height 7
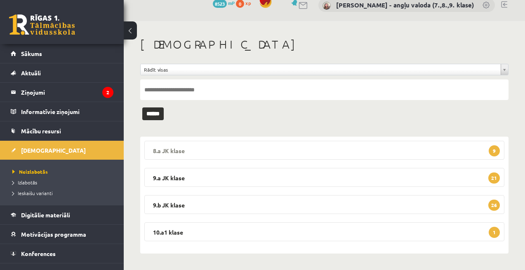
click at [258, 150] on legend "8.a JK klase 9" at bounding box center [324, 150] width 360 height 19
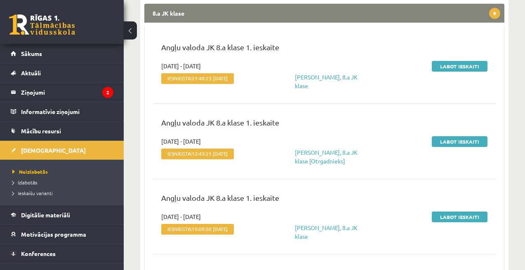
scroll to position [155, 0]
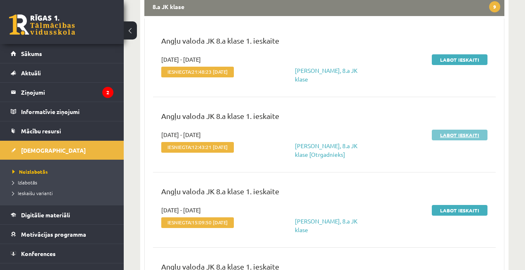
click at [464, 135] on link "Labot ieskaiti" at bounding box center [460, 135] width 56 height 11
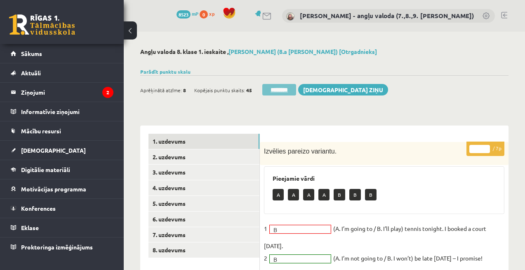
click at [283, 89] on input "********" at bounding box center [279, 90] width 34 height 12
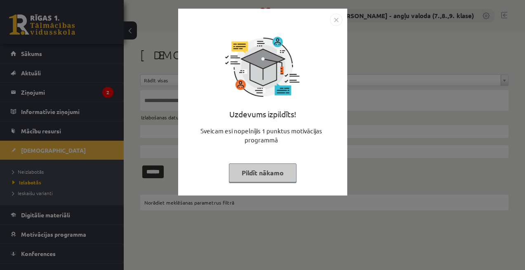
click at [267, 174] on button "Pildīt nākamo" at bounding box center [263, 173] width 68 height 19
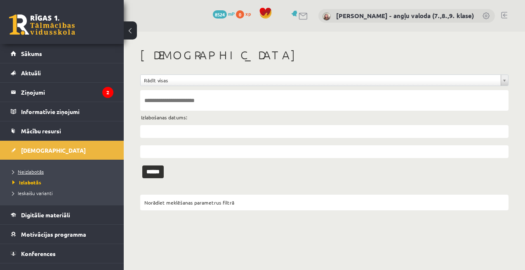
click at [31, 174] on span "Neizlabotās" at bounding box center [27, 172] width 31 height 7
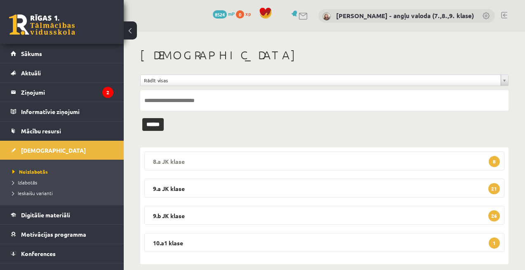
click at [289, 162] on legend "8.a JK klase 8" at bounding box center [324, 161] width 360 height 19
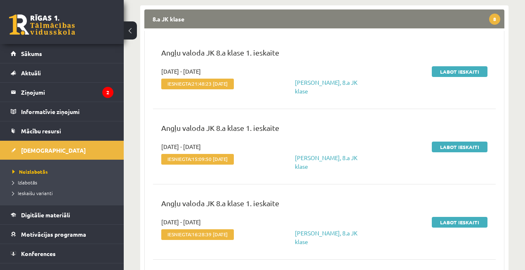
scroll to position [143, 0]
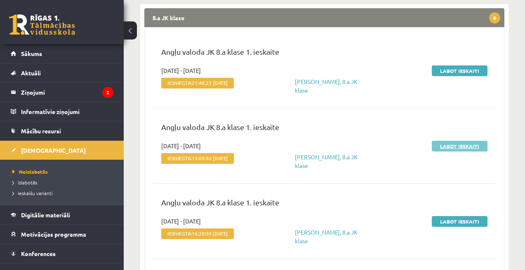
click at [458, 150] on link "Labot ieskaiti" at bounding box center [460, 146] width 56 height 11
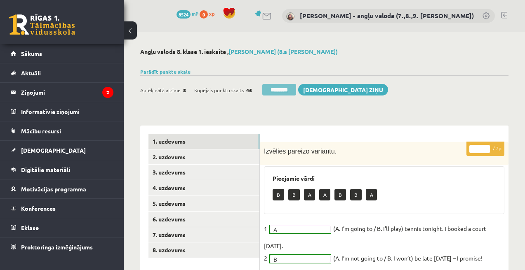
click at [288, 91] on input "********" at bounding box center [279, 90] width 34 height 12
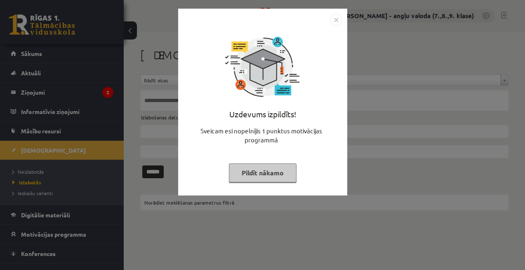
click at [268, 170] on button "Pildīt nākamo" at bounding box center [263, 173] width 68 height 19
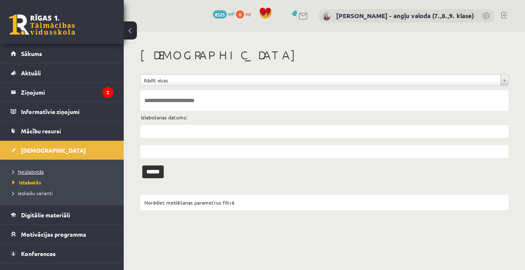
click at [34, 174] on span "Neizlabotās" at bounding box center [27, 172] width 31 height 7
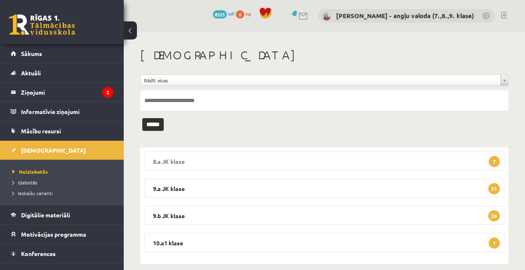
click at [267, 163] on legend "8.a JK klase 7" at bounding box center [324, 161] width 360 height 19
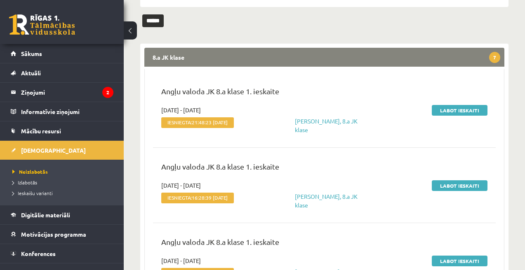
scroll to position [106, 0]
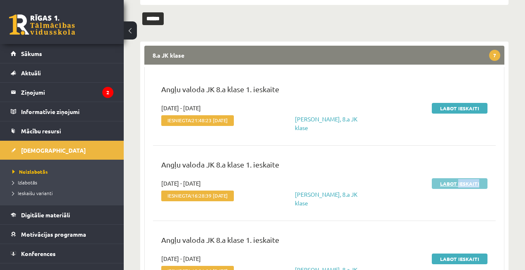
click at [458, 188] on div "Labot ieskaiti" at bounding box center [436, 193] width 113 height 28
click at [455, 182] on link "Labot ieskaiti" at bounding box center [460, 183] width 56 height 11
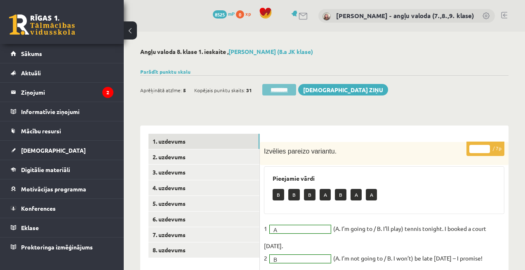
click at [279, 92] on input "********" at bounding box center [279, 90] width 34 height 12
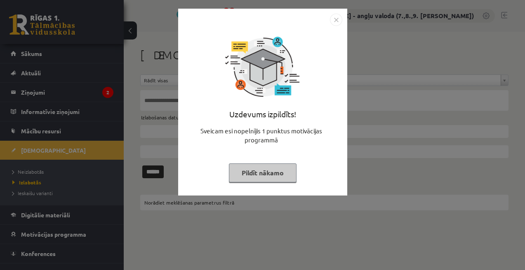
click at [254, 177] on button "Pildīt nākamo" at bounding box center [263, 173] width 68 height 19
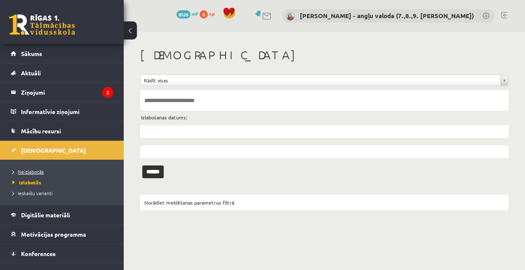
click at [32, 171] on span "Neizlabotās" at bounding box center [27, 172] width 31 height 7
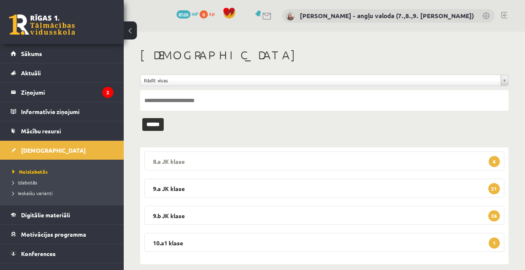
click at [276, 164] on legend "8.a JK klase 6" at bounding box center [324, 161] width 360 height 19
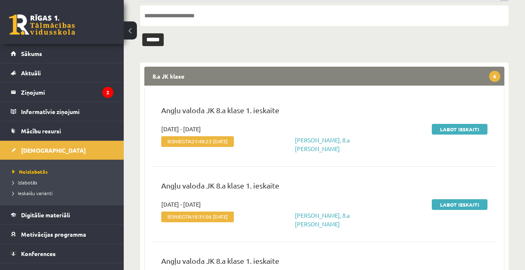
scroll to position [104, 0]
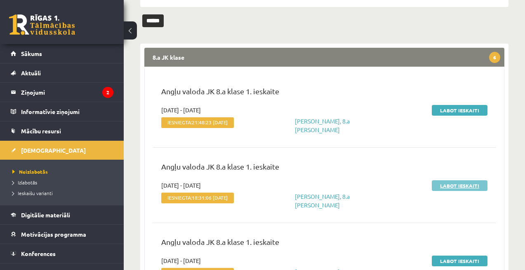
click at [456, 183] on link "Labot ieskaiti" at bounding box center [460, 186] width 56 height 11
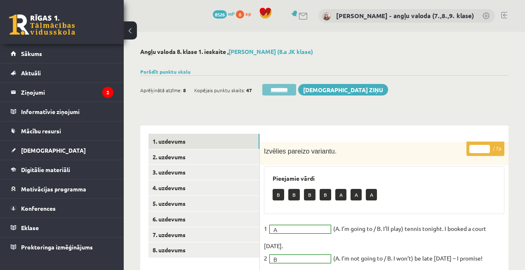
click at [277, 91] on input "********" at bounding box center [279, 90] width 34 height 12
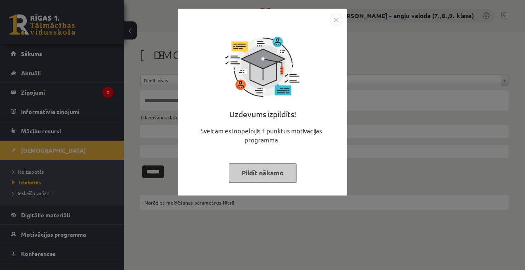
click at [259, 177] on button "Pildīt nākamo" at bounding box center [263, 173] width 68 height 19
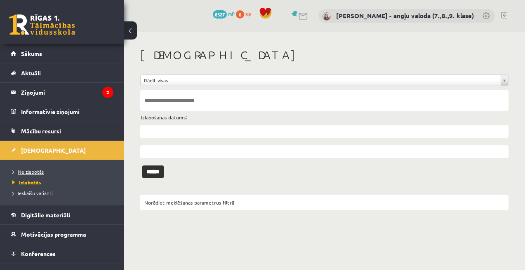
click at [36, 172] on span "Neizlabotās" at bounding box center [27, 172] width 31 height 7
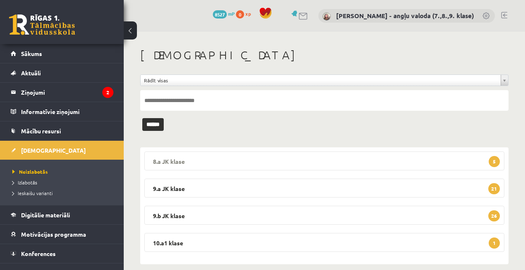
click at [341, 157] on legend "8.a JK klase 5" at bounding box center [324, 161] width 360 height 19
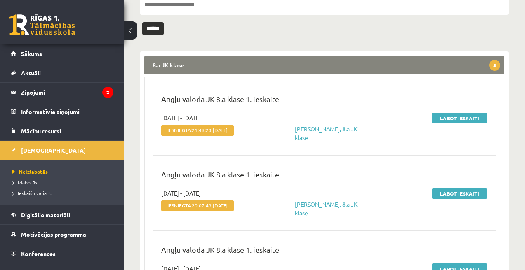
scroll to position [122, 0]
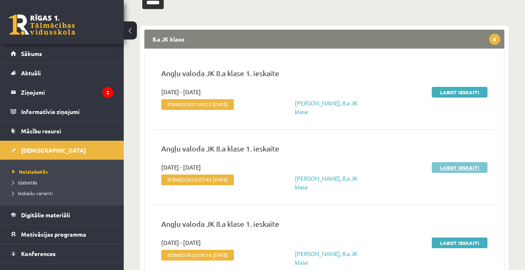
click at [456, 168] on link "Labot ieskaiti" at bounding box center [460, 167] width 56 height 11
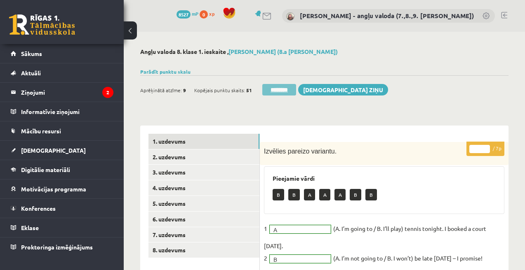
click at [276, 85] on input "********" at bounding box center [279, 90] width 34 height 12
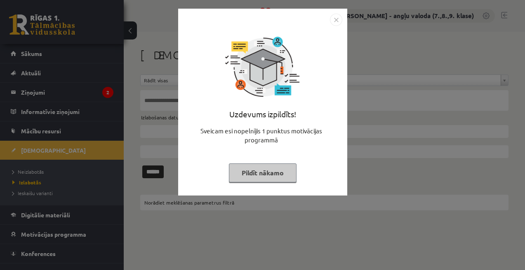
click at [242, 172] on button "Pildīt nākamo" at bounding box center [263, 173] width 68 height 19
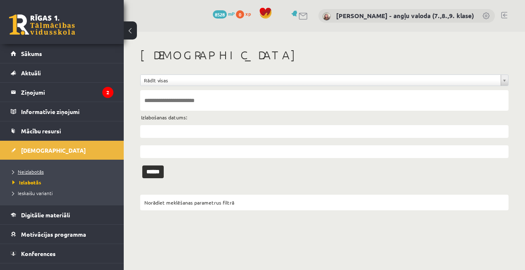
click at [31, 172] on span "Neizlabotās" at bounding box center [27, 172] width 31 height 7
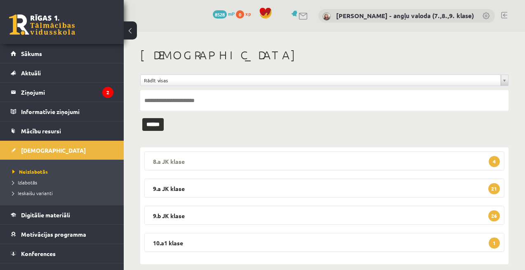
scroll to position [11, 0]
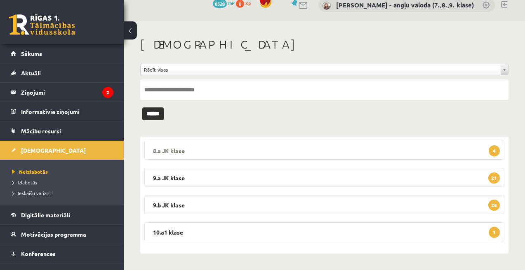
click at [376, 146] on legend "8.a JK klase 4" at bounding box center [324, 150] width 360 height 19
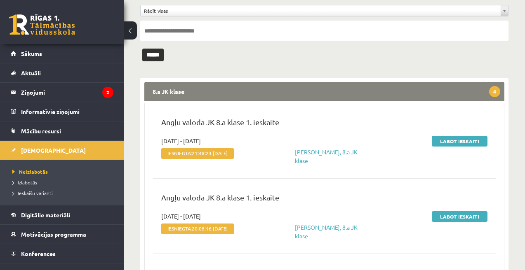
scroll to position [115, 0]
